Goal: Download file/media

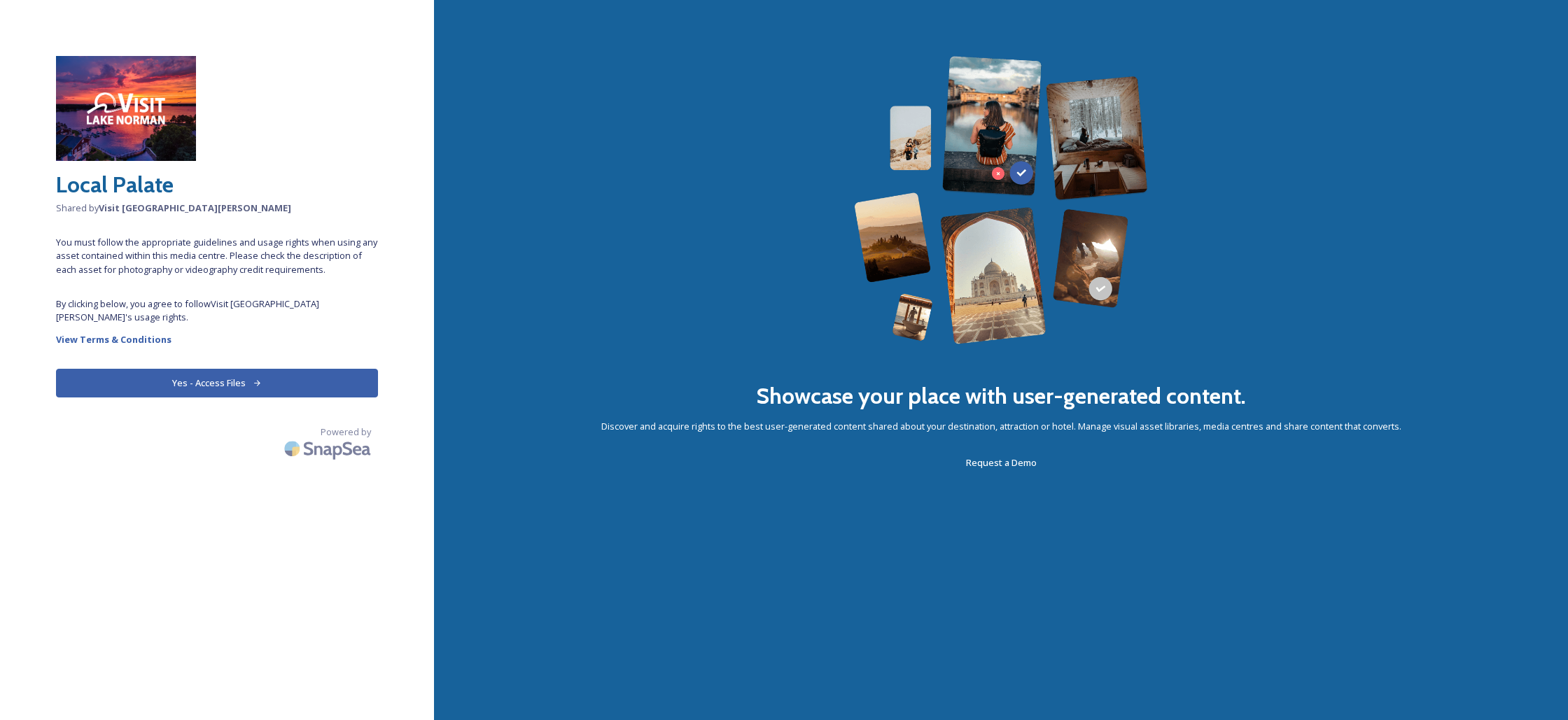
click at [236, 368] on button "Yes - Access Files" at bounding box center [217, 382] width 322 height 29
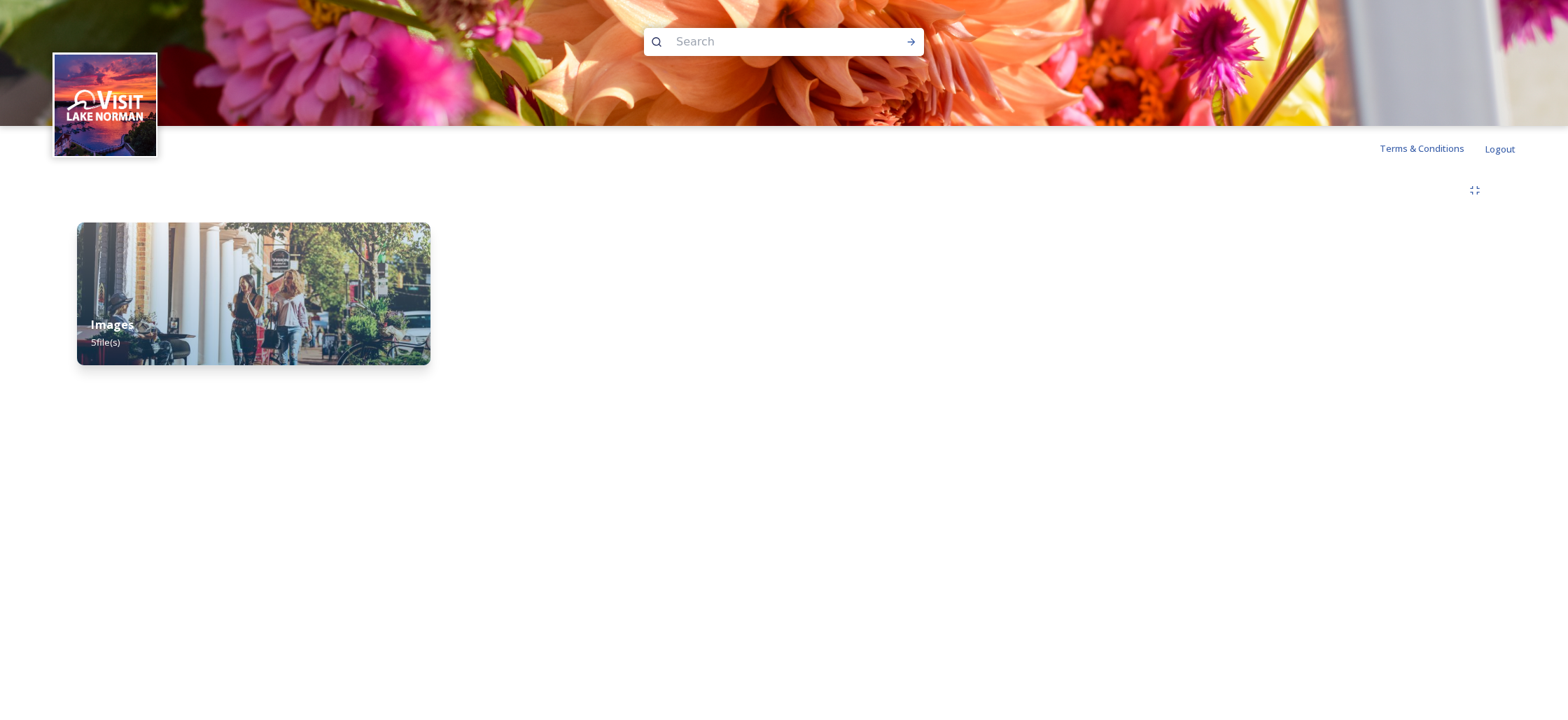
click at [284, 269] on img at bounding box center [253, 293] width 354 height 143
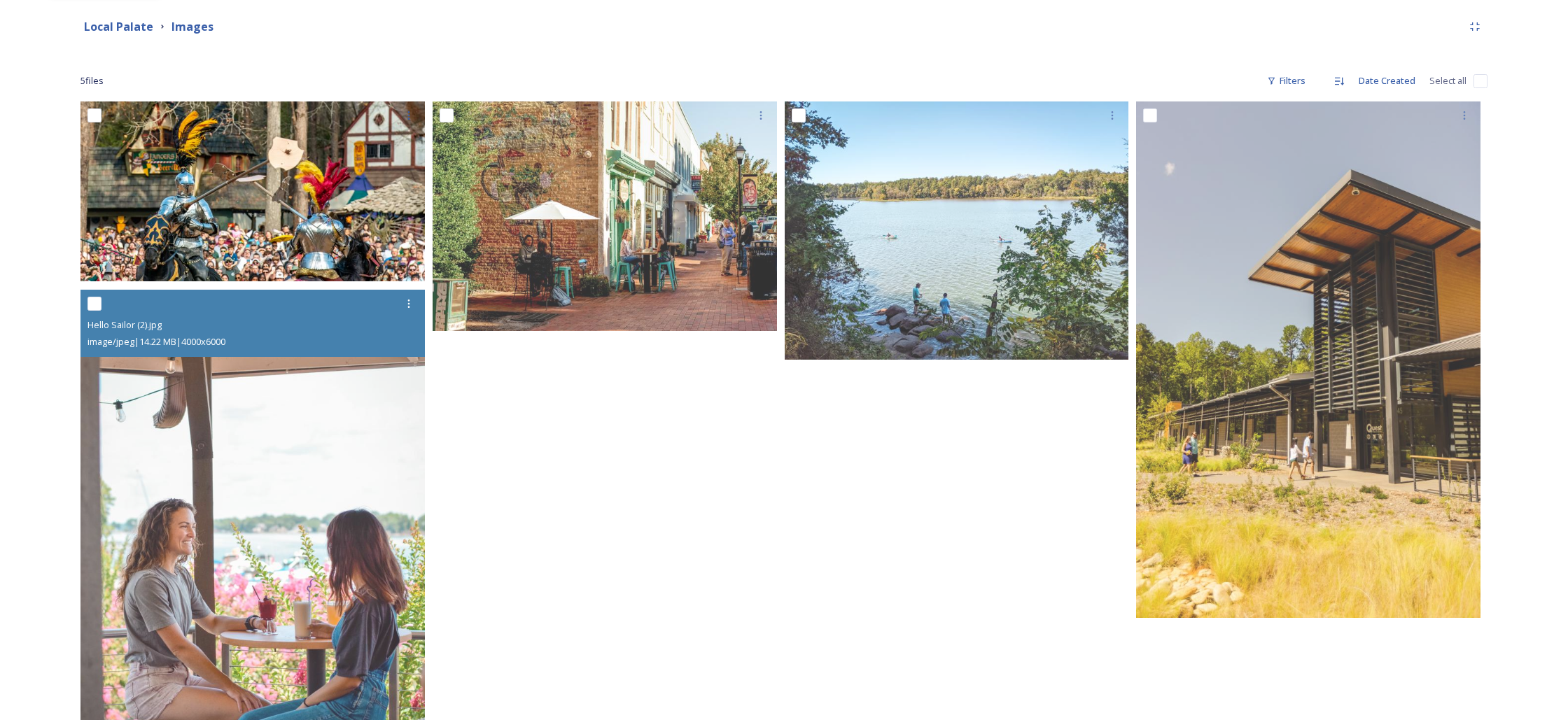
scroll to position [188, 0]
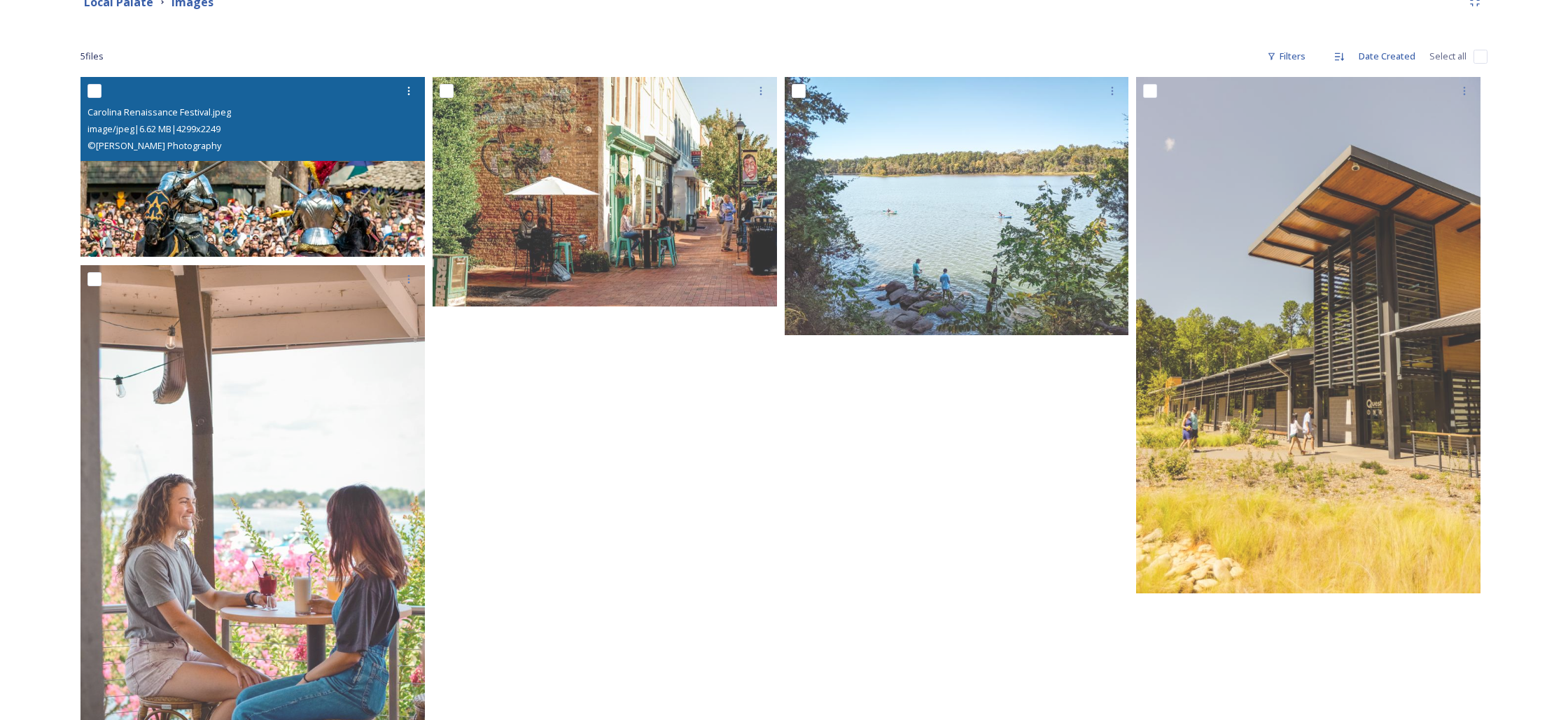
click at [94, 92] on input "checkbox" at bounding box center [94, 91] width 14 height 14
checkbox input "true"
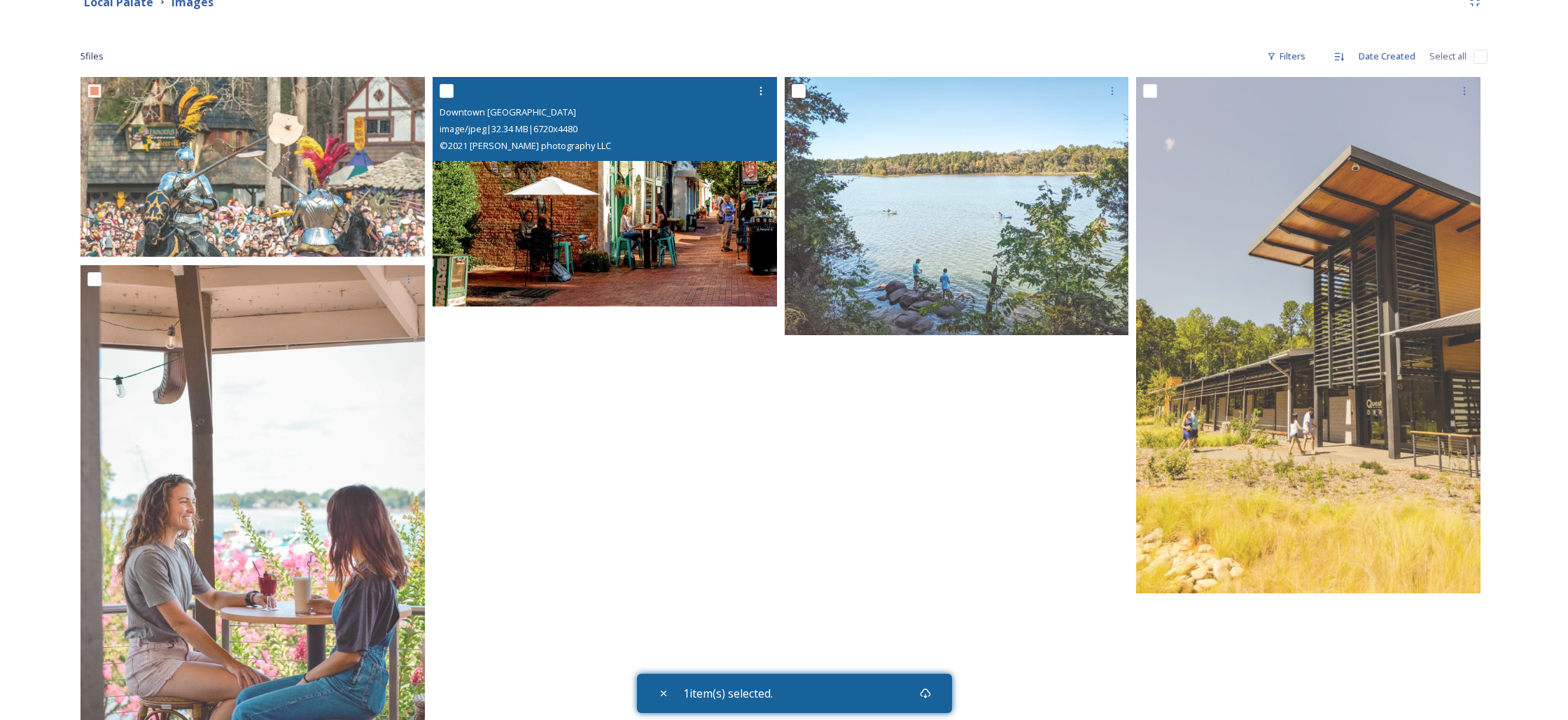
click at [449, 94] on input "checkbox" at bounding box center [447, 91] width 14 height 14
checkbox input "true"
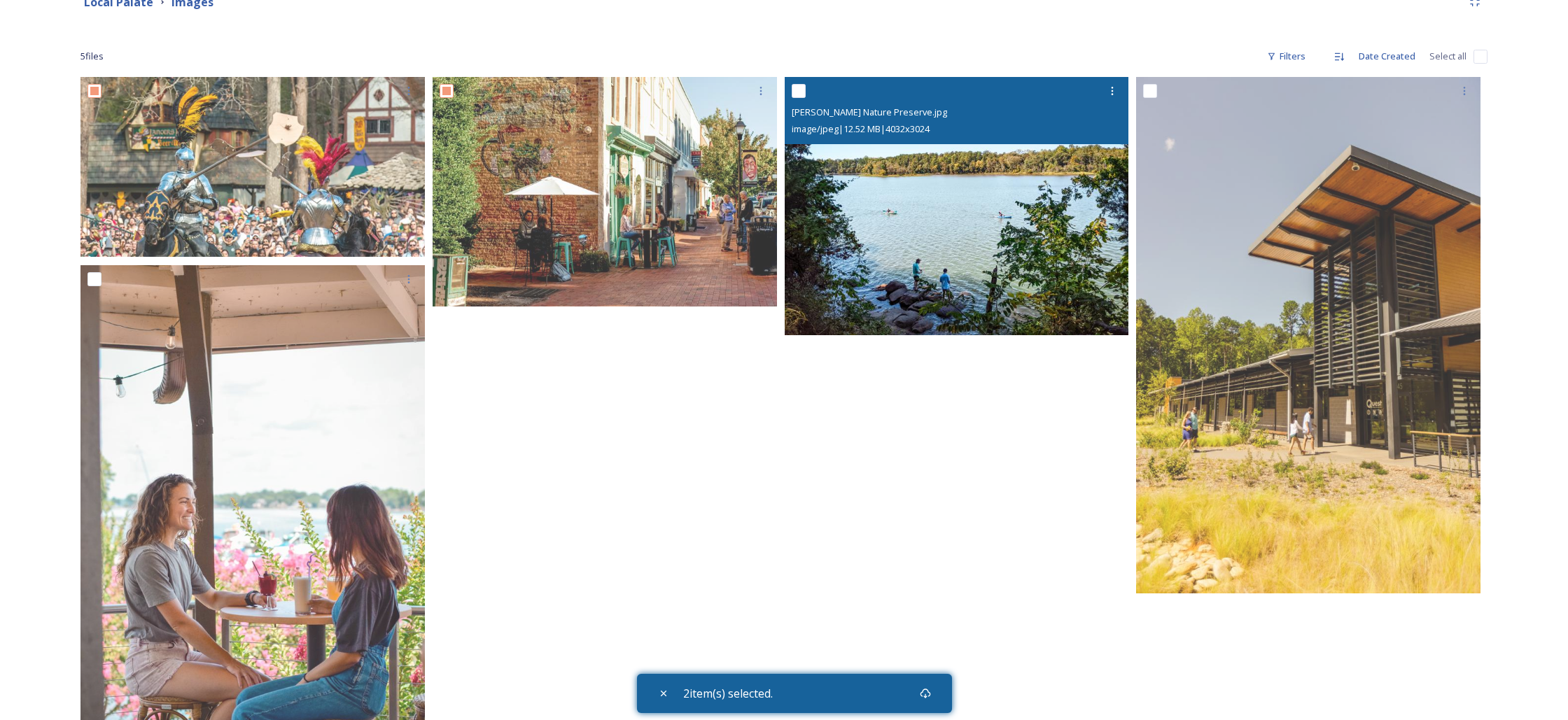
click at [800, 96] on input "checkbox" at bounding box center [799, 91] width 14 height 14
checkbox input "true"
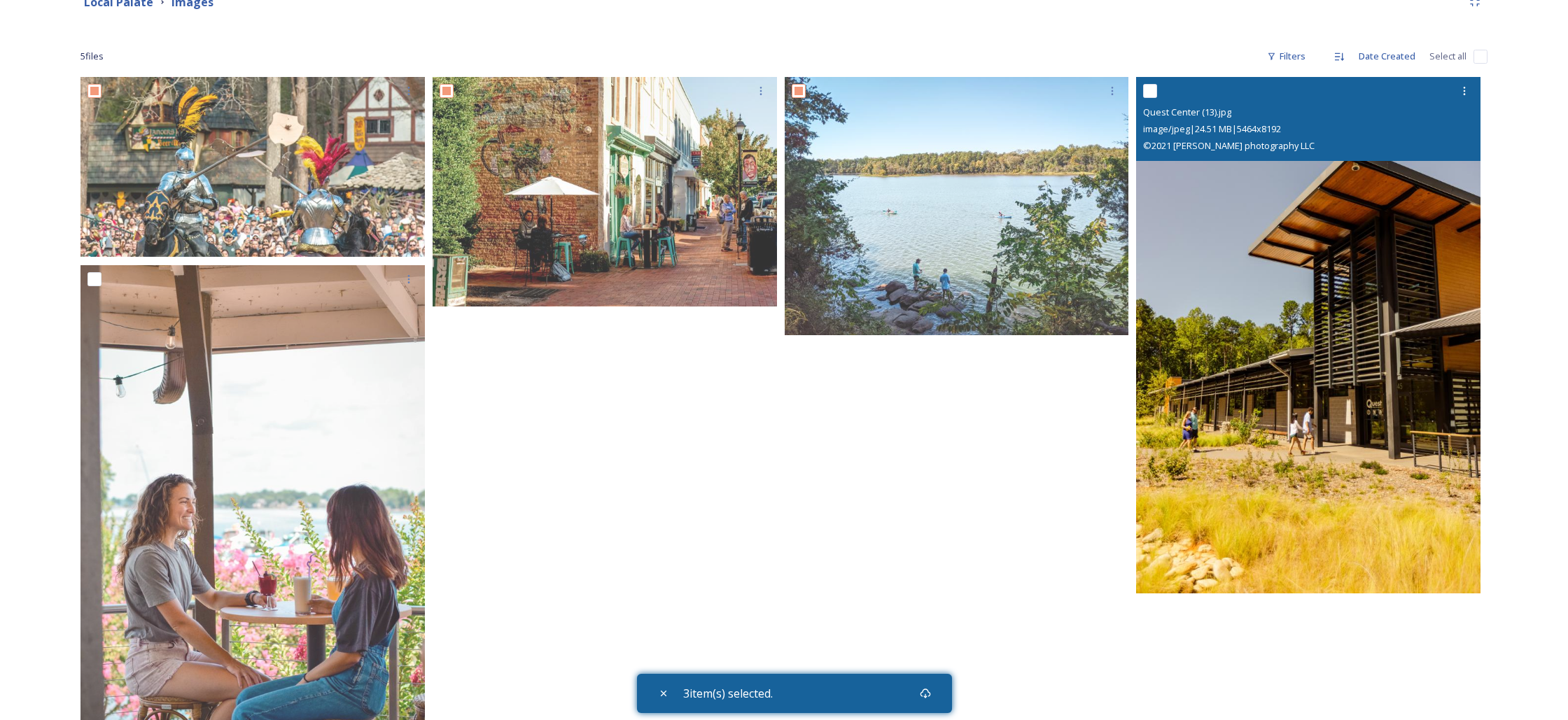
click at [1154, 93] on input "checkbox" at bounding box center [1150, 91] width 14 height 14
checkbox input "true"
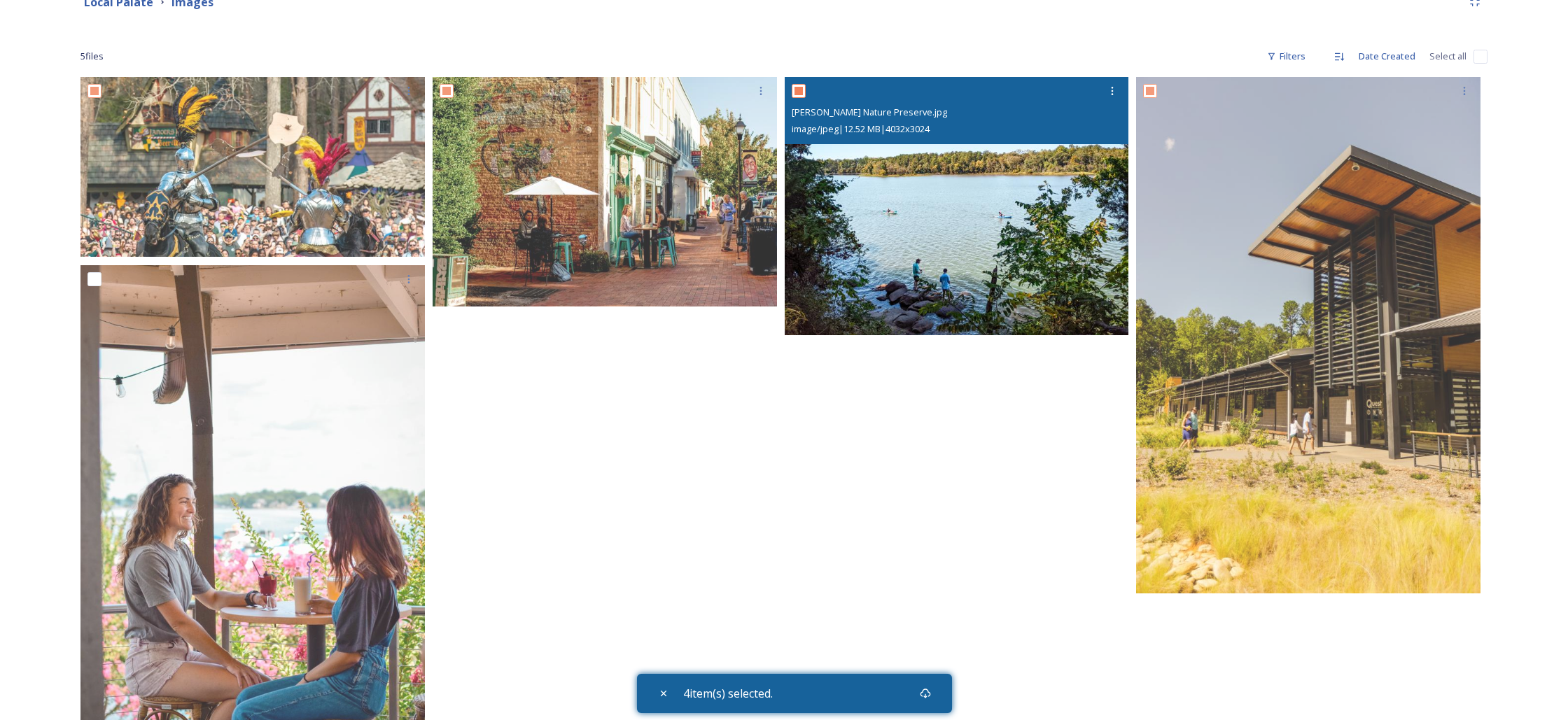
click at [801, 91] on input "checkbox" at bounding box center [799, 91] width 14 height 14
checkbox input "true"
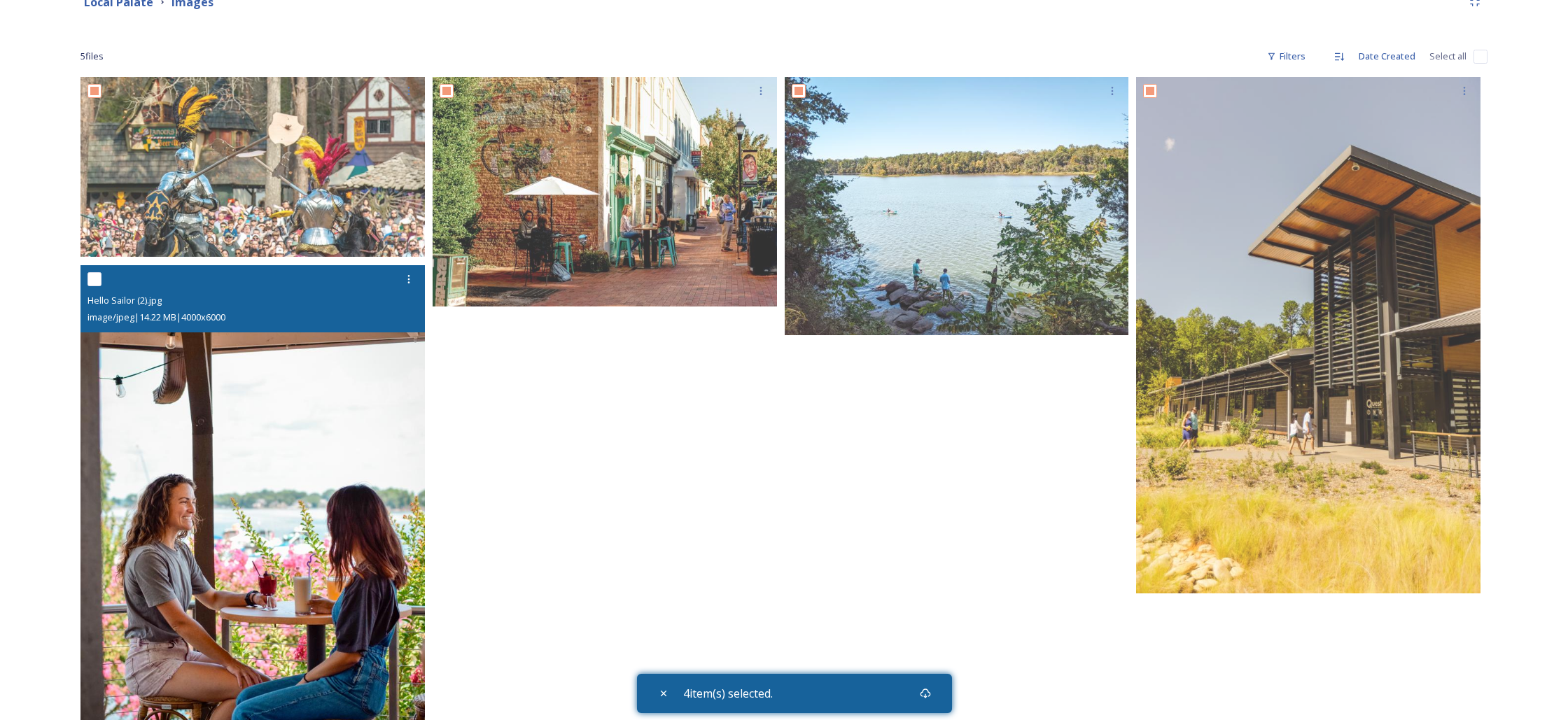
click at [97, 281] on input "checkbox" at bounding box center [94, 279] width 14 height 14
checkbox input "true"
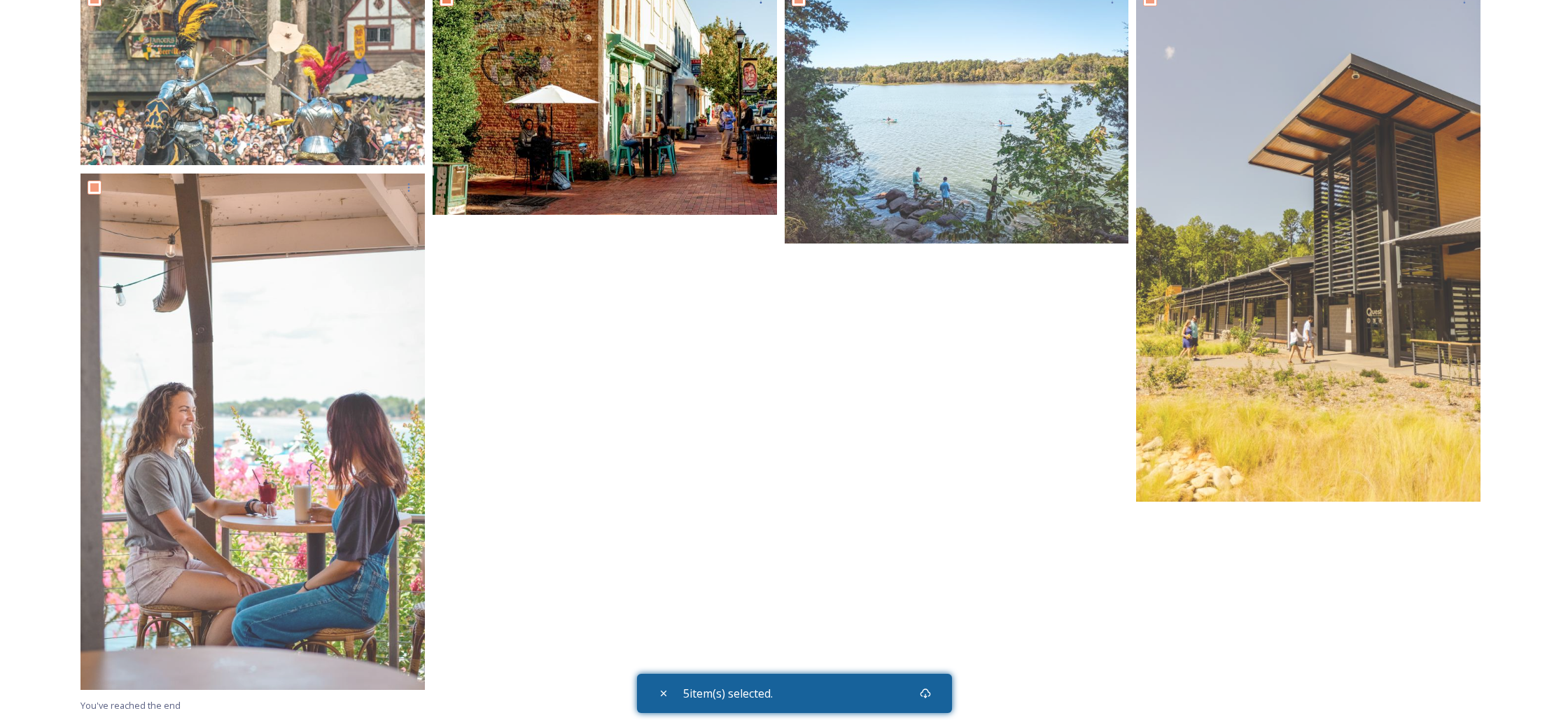
scroll to position [0, 0]
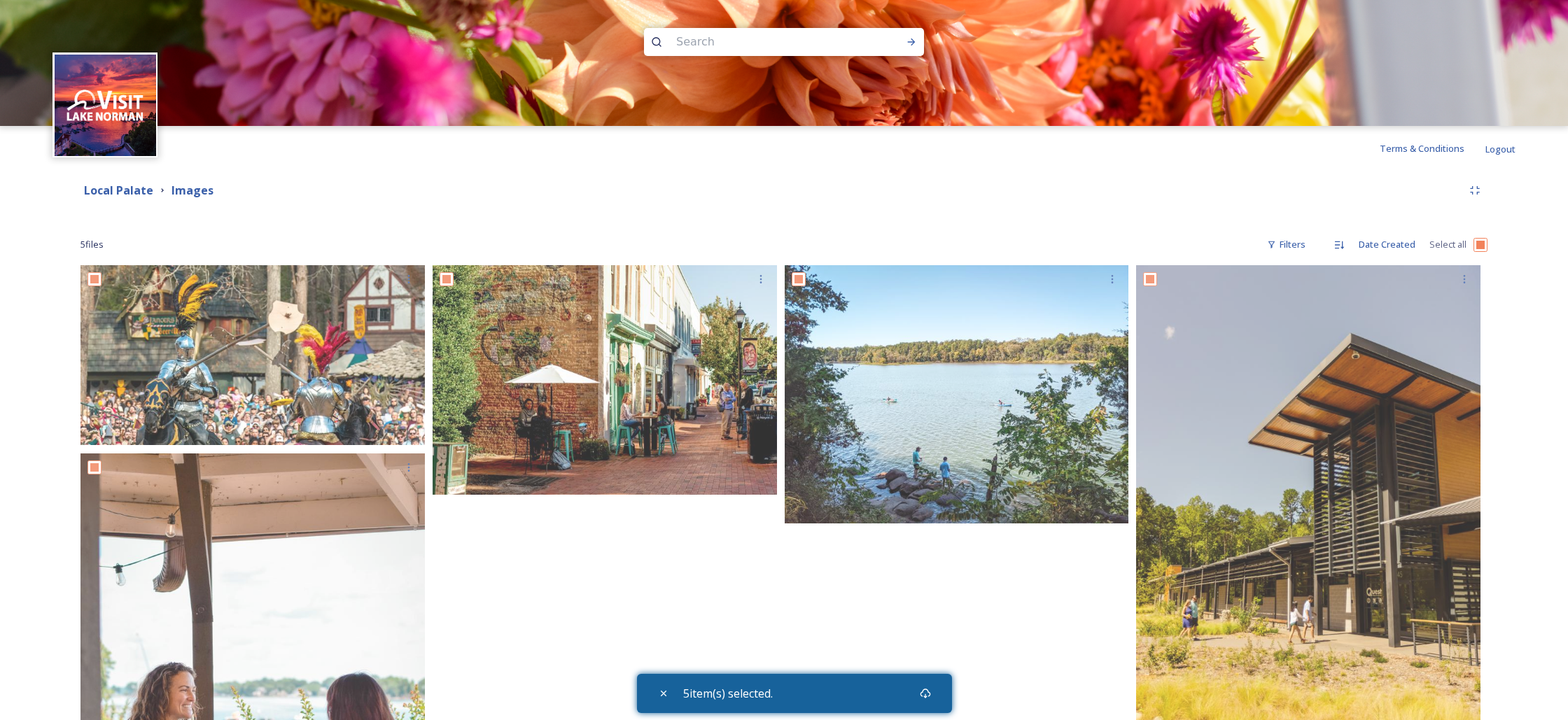
click at [1480, 246] on input "checkbox" at bounding box center [1480, 245] width 14 height 14
checkbox input "false"
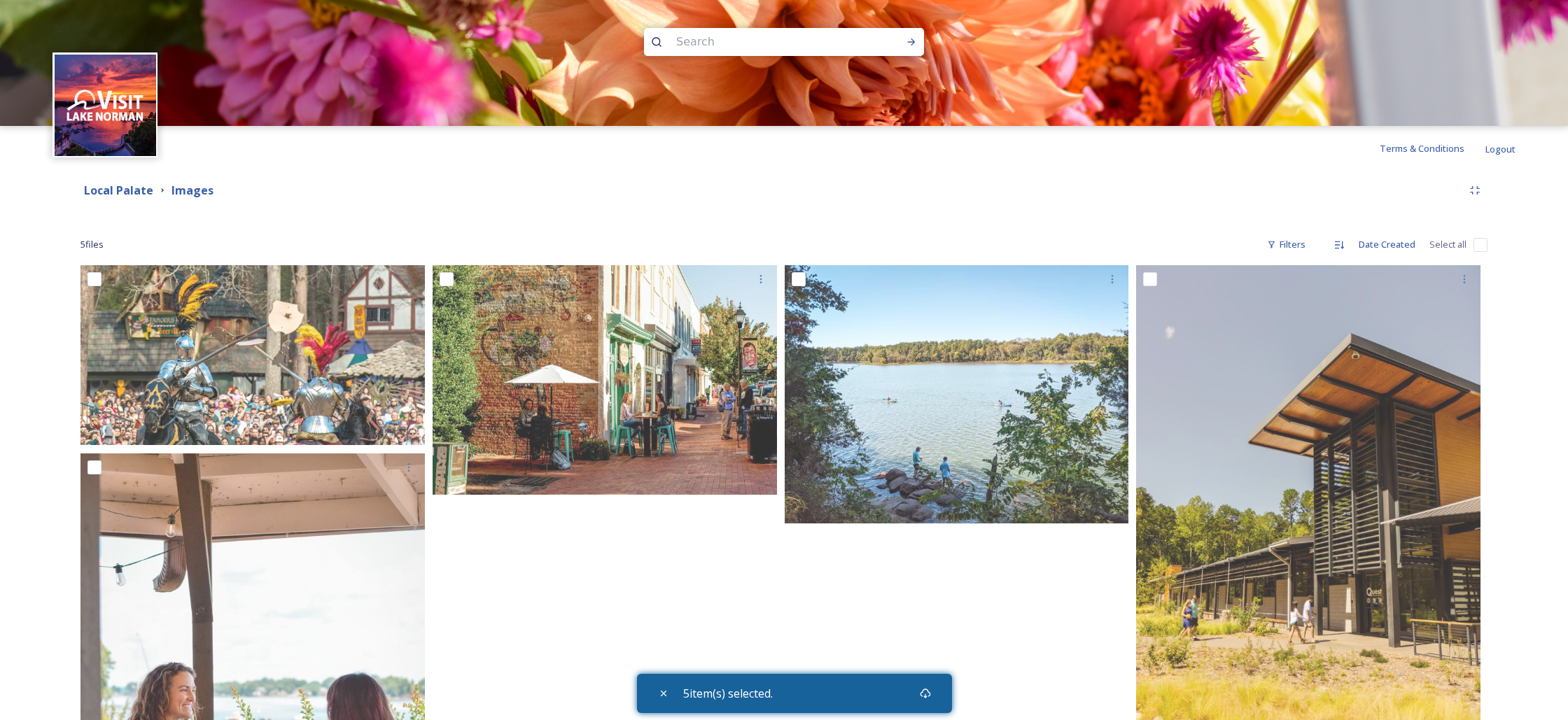
checkbox input "false"
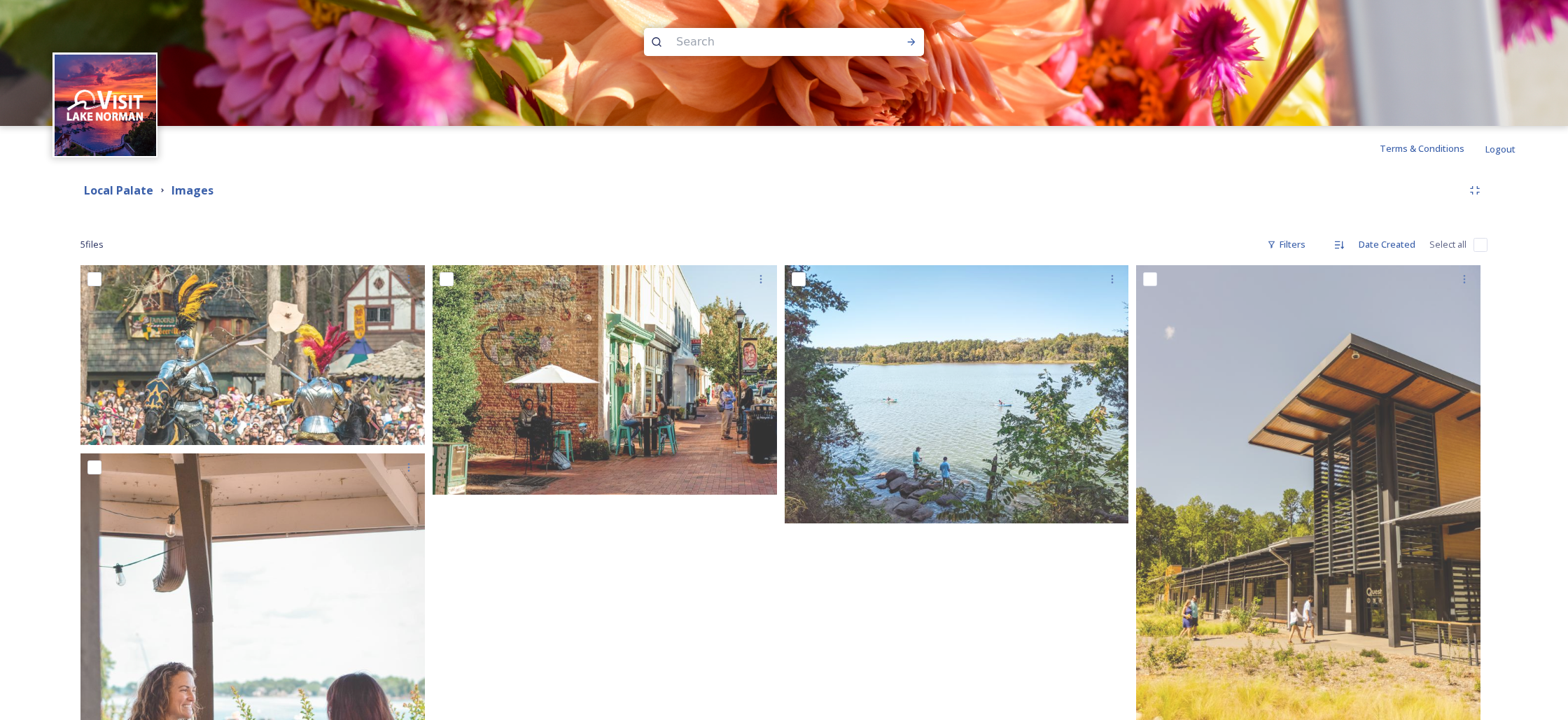
click at [1482, 246] on input "checkbox" at bounding box center [1480, 245] width 14 height 14
checkbox input "true"
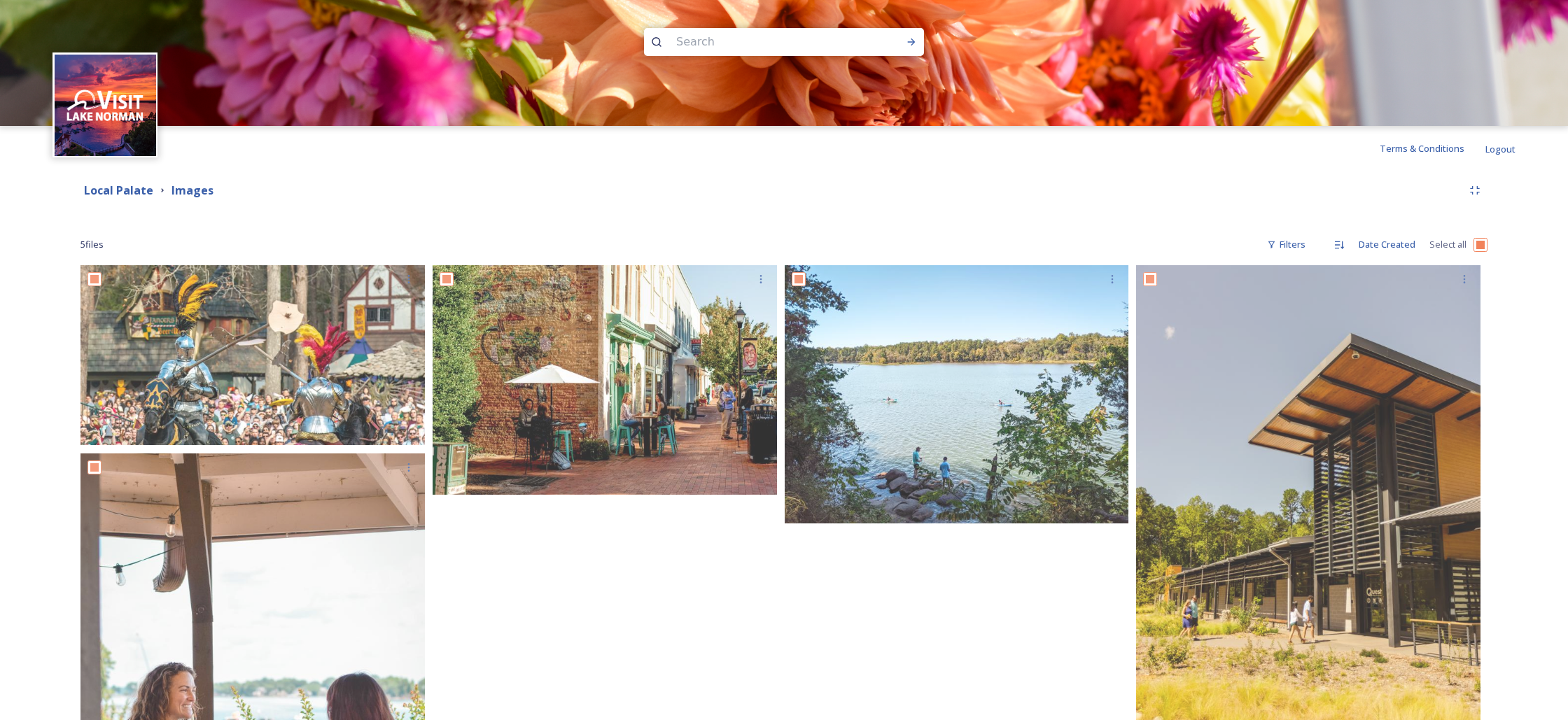
checkbox input "true"
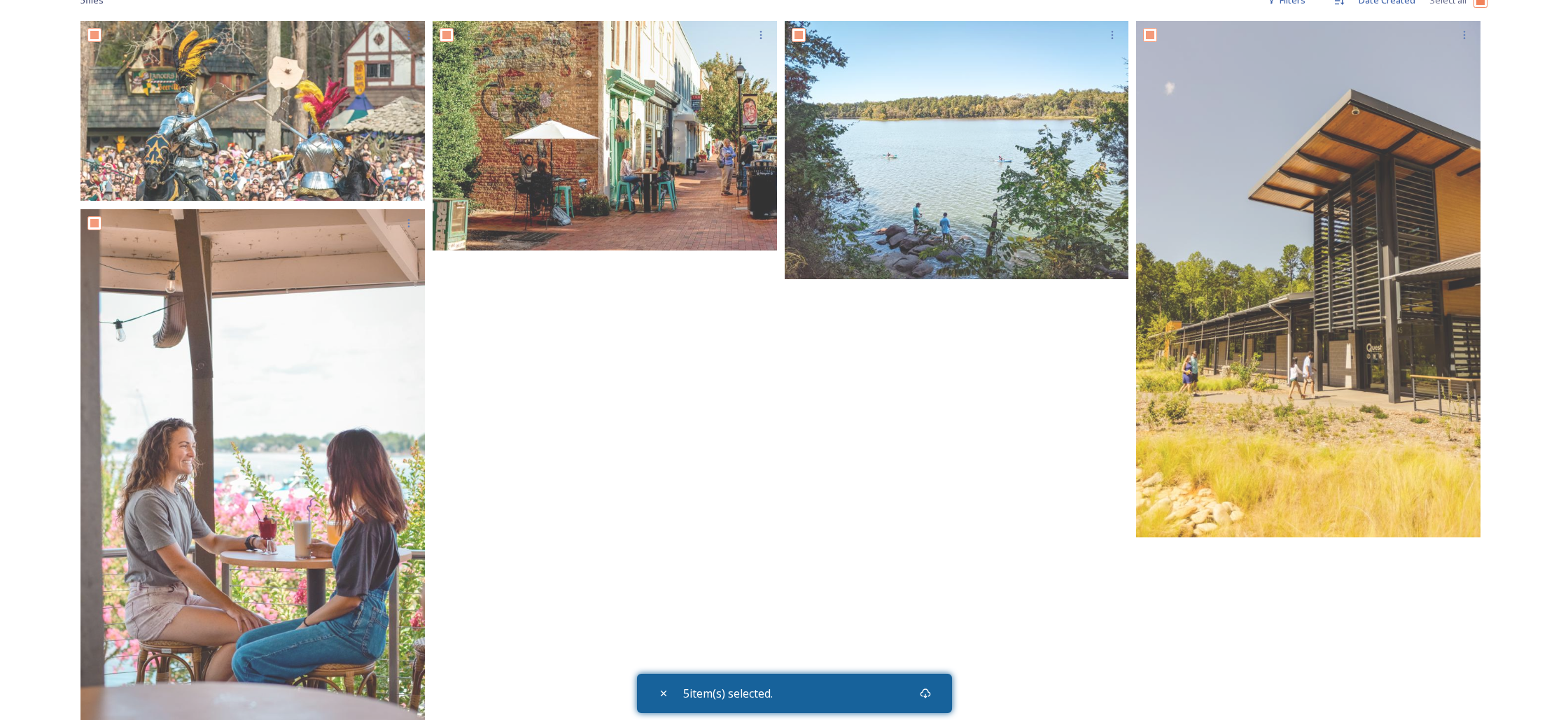
scroll to position [279, 0]
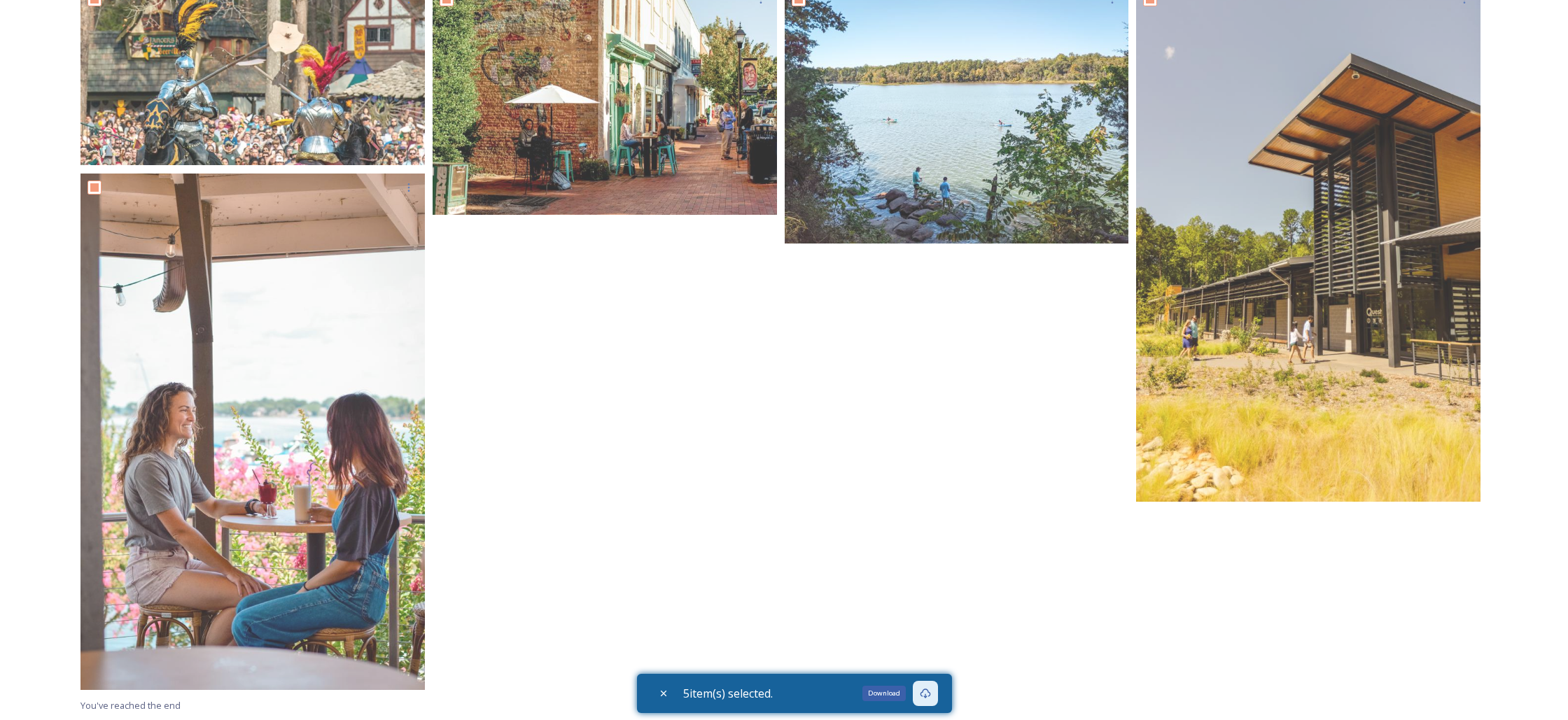
click at [938, 689] on div "Download" at bounding box center [925, 693] width 25 height 25
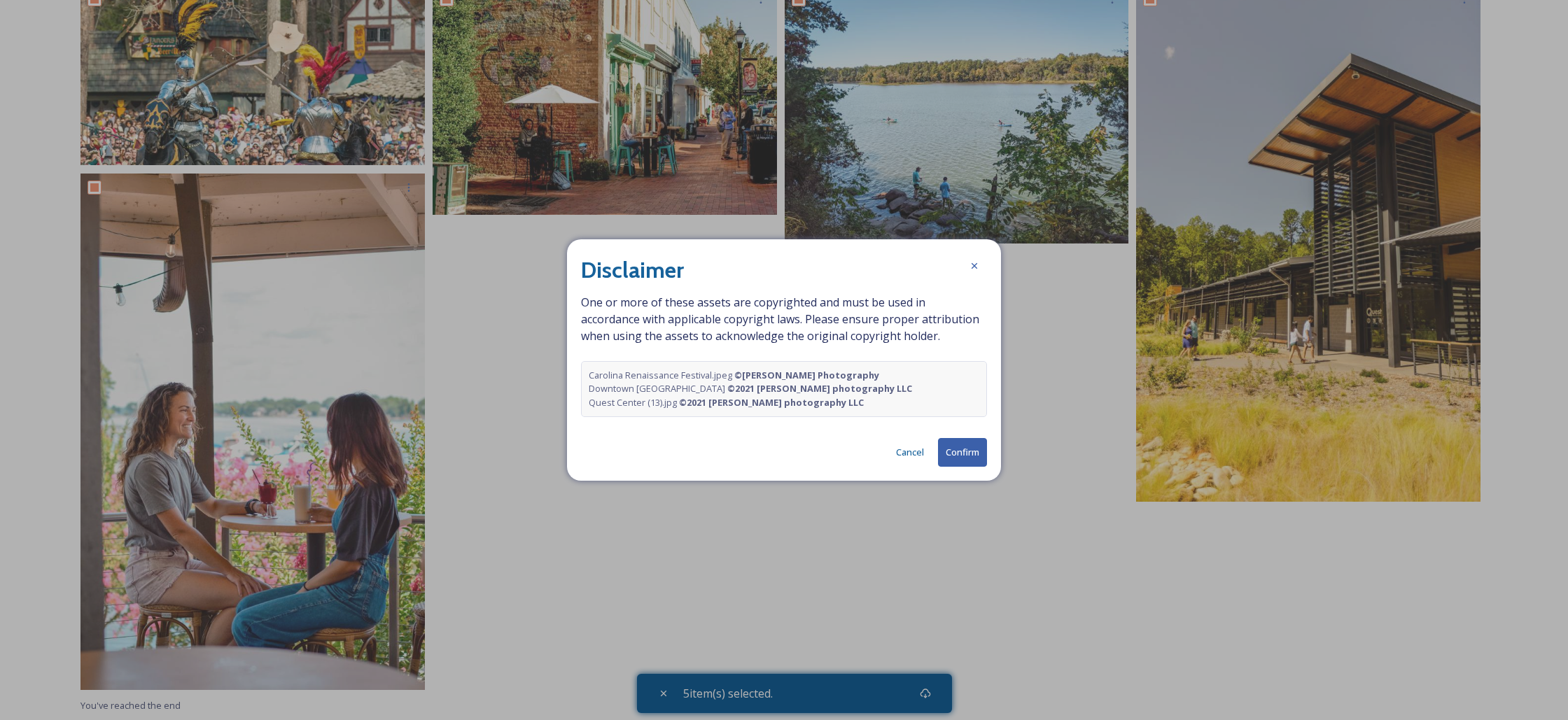
click at [974, 452] on button "Confirm" at bounding box center [963, 452] width 49 height 29
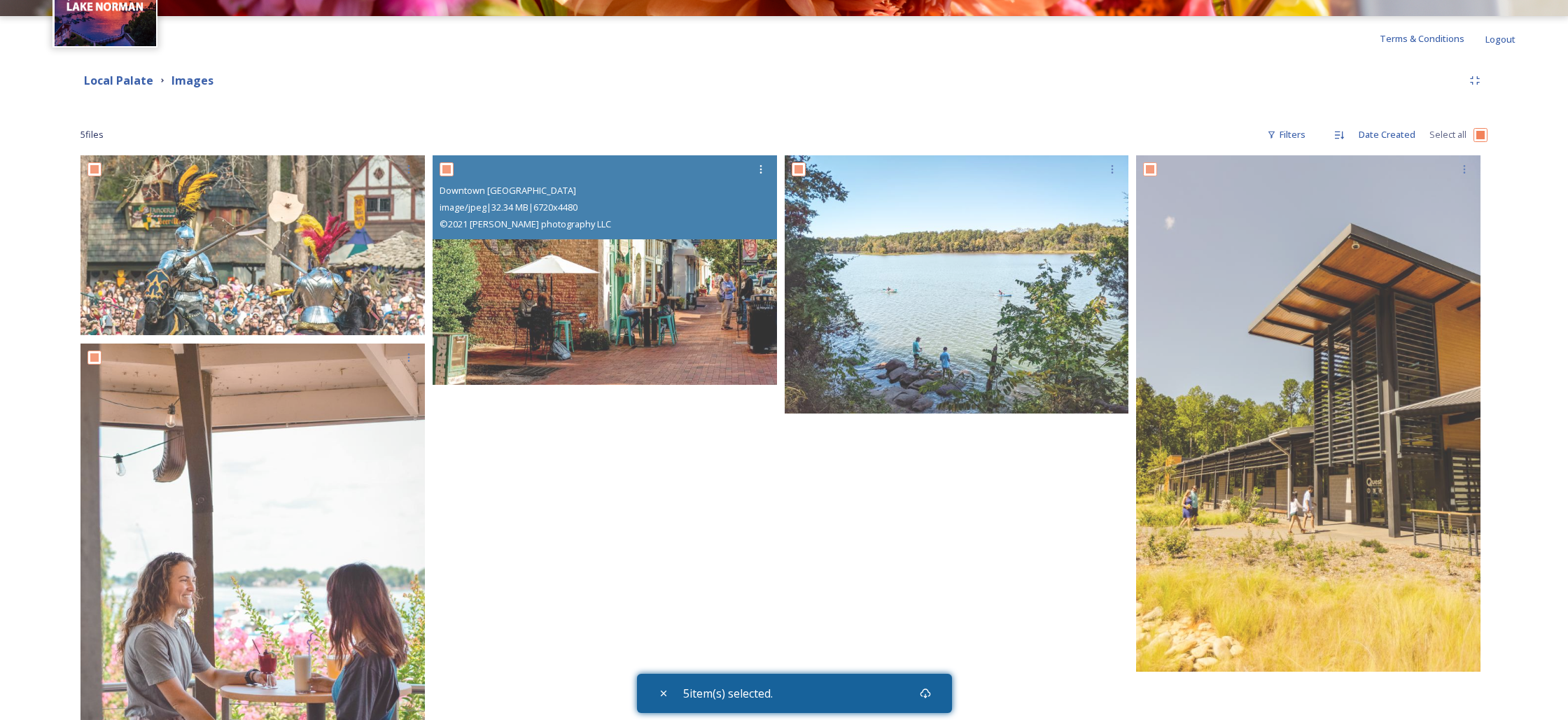
scroll to position [114, 0]
